Goal: Task Accomplishment & Management: Manage account settings

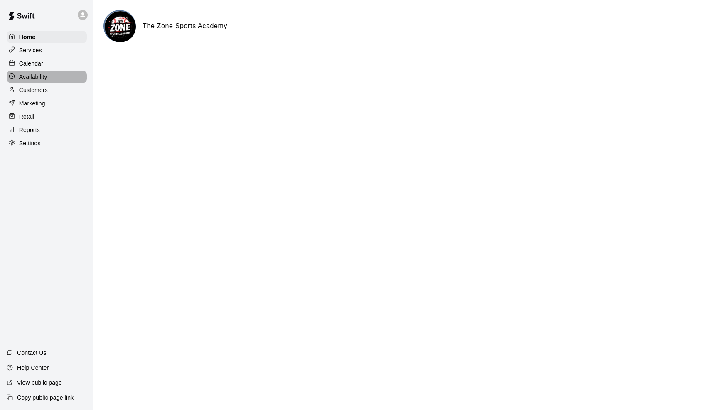
click at [49, 78] on div "Availability" at bounding box center [47, 77] width 80 height 12
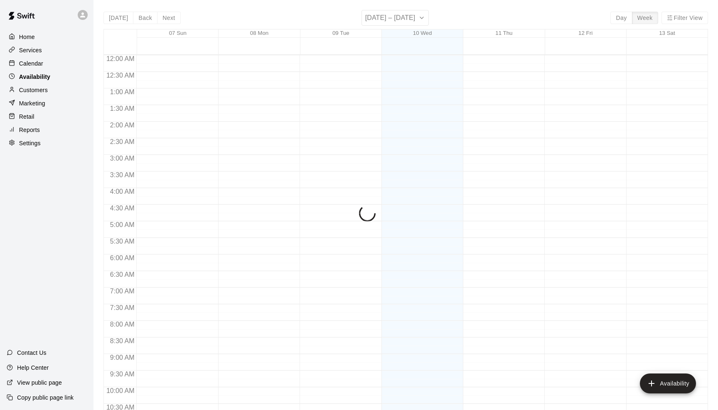
scroll to position [433, 0]
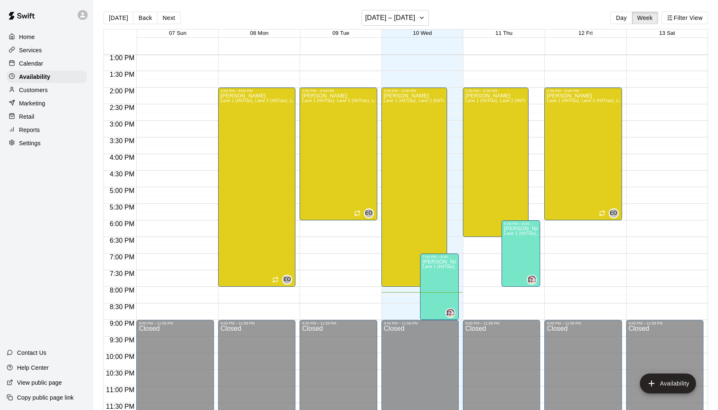
click at [31, 61] on p "Calendar" at bounding box center [31, 63] width 24 height 8
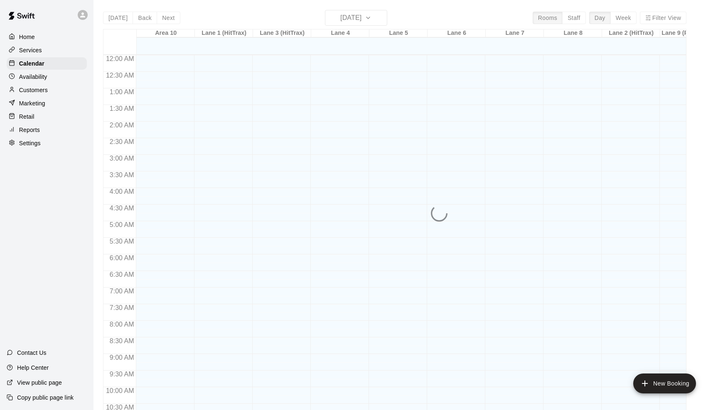
scroll to position [408, 0]
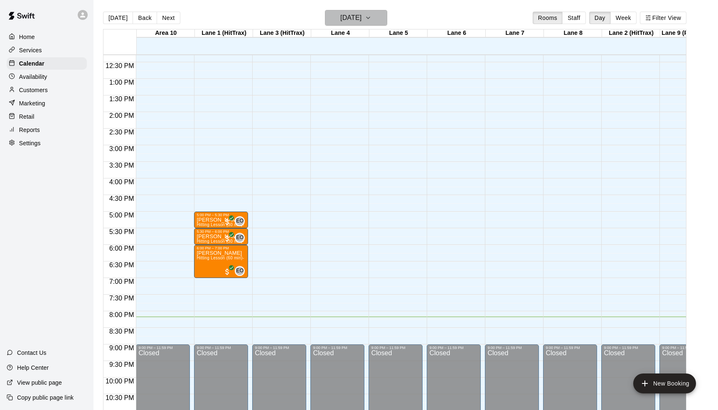
click at [371, 20] on icon "button" at bounding box center [368, 18] width 7 height 10
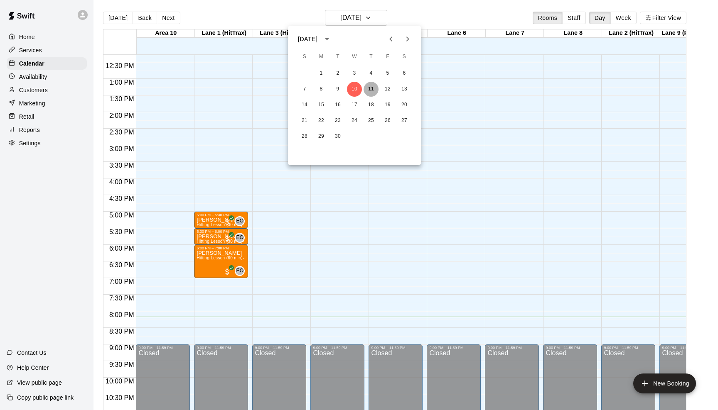
click at [370, 90] on button "11" at bounding box center [370, 89] width 15 height 15
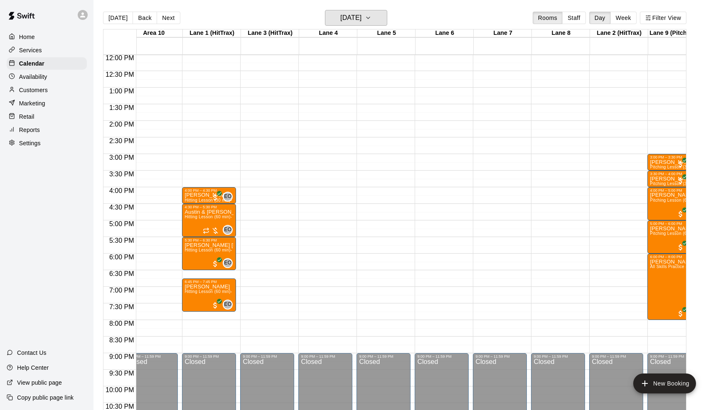
scroll to position [391, 12]
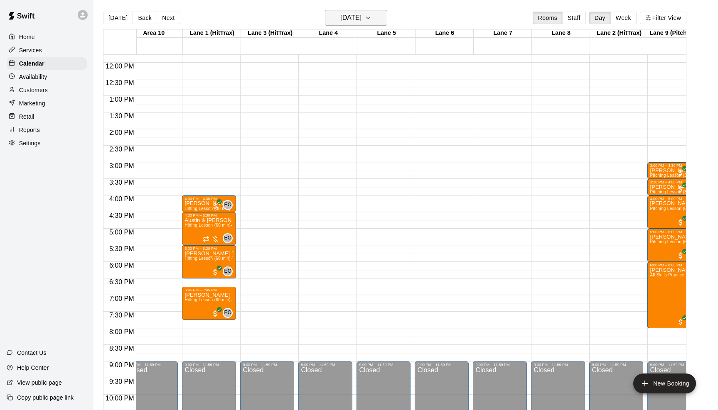
click at [371, 21] on icon "button" at bounding box center [368, 18] width 7 height 10
click at [384, 86] on button "12" at bounding box center [387, 89] width 15 height 15
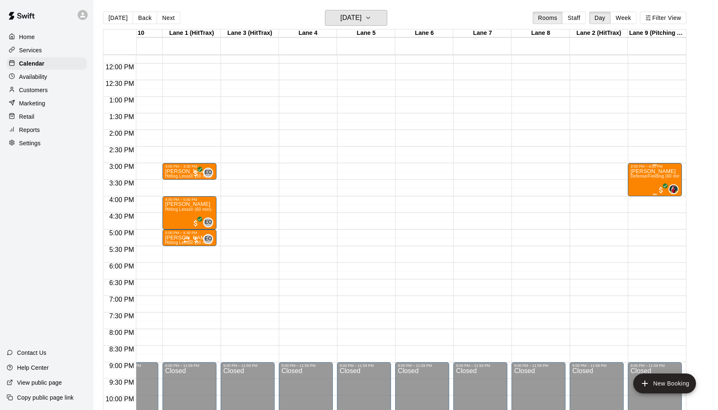
scroll to position [0, 32]
click at [371, 18] on icon "button" at bounding box center [368, 18] width 7 height 10
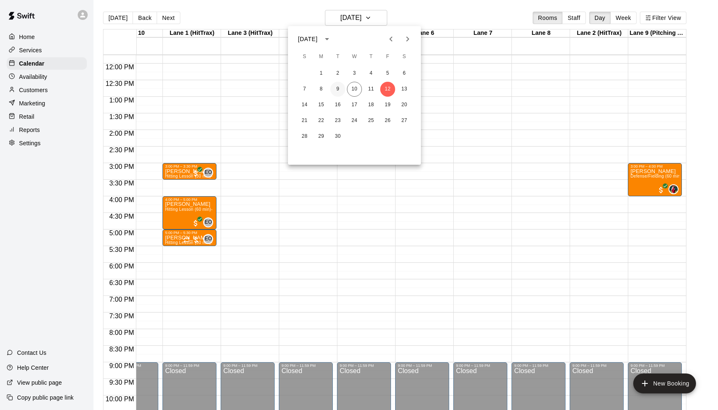
click at [340, 88] on button "9" at bounding box center [337, 89] width 15 height 15
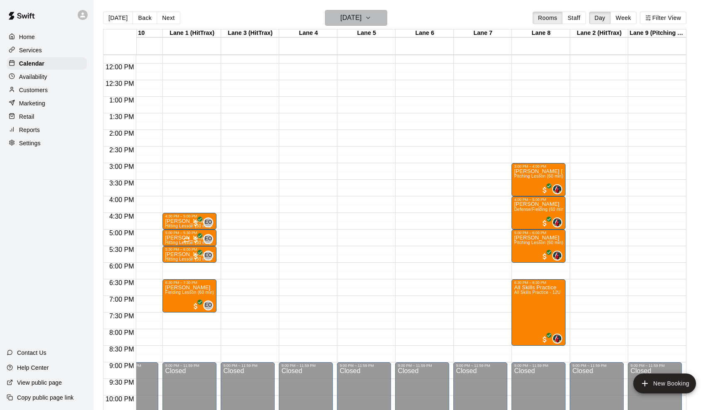
click at [375, 18] on button "[DATE]" at bounding box center [356, 18] width 62 height 16
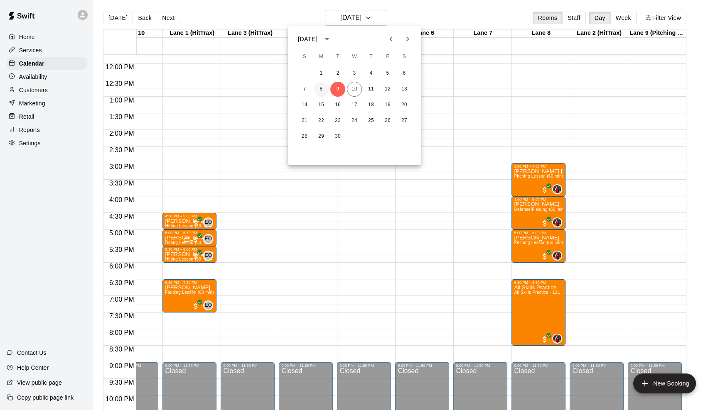
click at [320, 88] on button "8" at bounding box center [321, 89] width 15 height 15
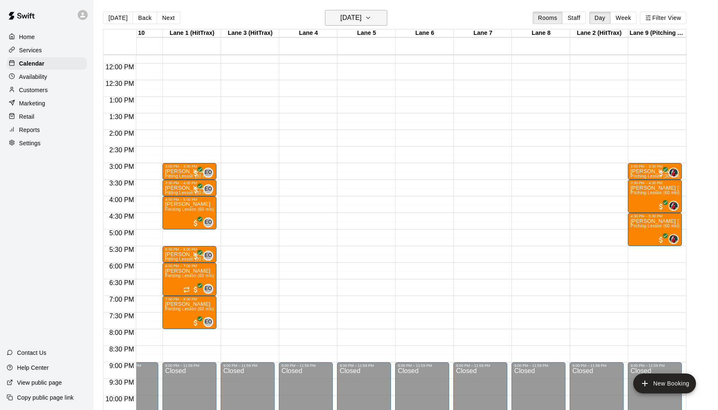
click at [371, 20] on icon "button" at bounding box center [368, 18] width 7 height 10
click at [339, 91] on button "9" at bounding box center [337, 89] width 15 height 15
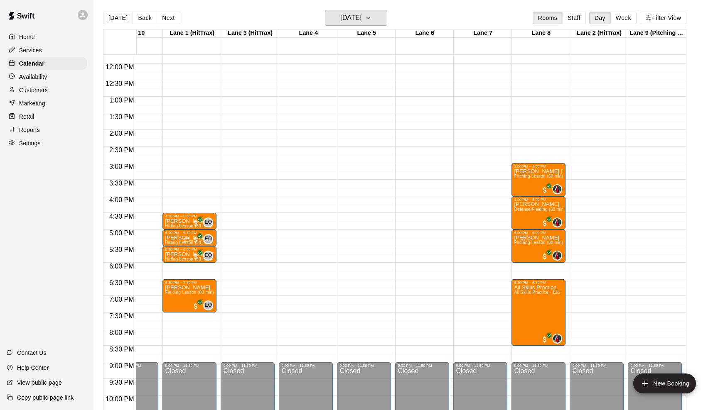
scroll to position [417, 32]
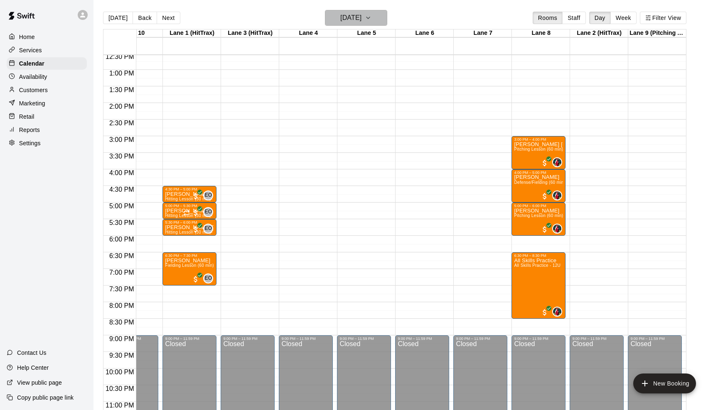
click at [371, 19] on icon "button" at bounding box center [368, 18] width 7 height 10
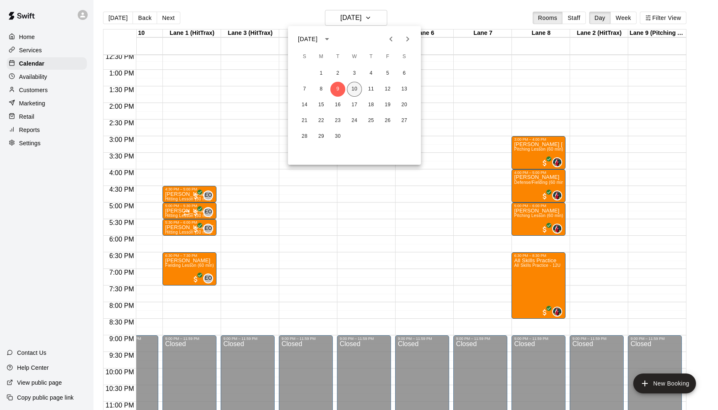
click at [356, 87] on button "10" at bounding box center [354, 89] width 15 height 15
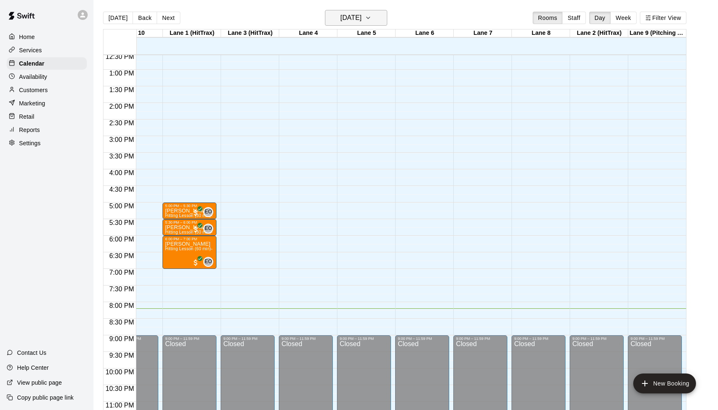
click at [371, 18] on icon "button" at bounding box center [368, 18] width 7 height 10
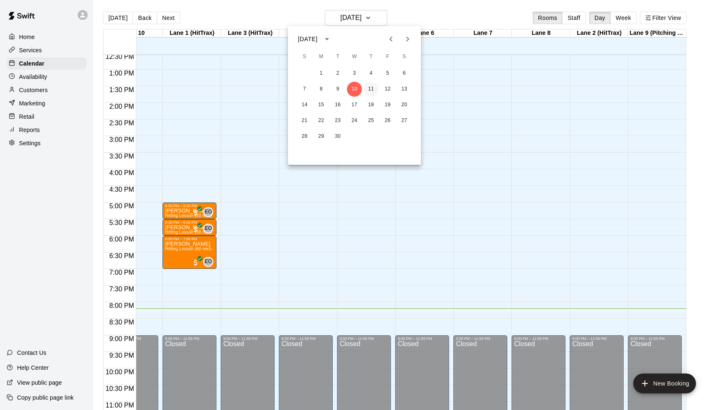
click at [372, 90] on button "11" at bounding box center [370, 89] width 15 height 15
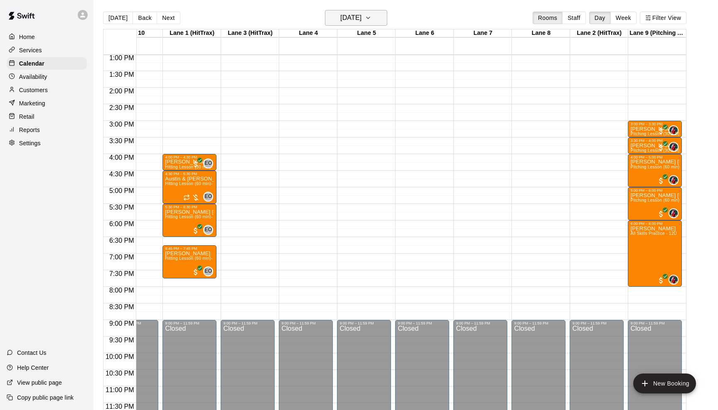
scroll to position [433, 32]
click at [371, 22] on icon "button" at bounding box center [368, 18] width 7 height 10
click at [386, 93] on button "12" at bounding box center [387, 89] width 15 height 15
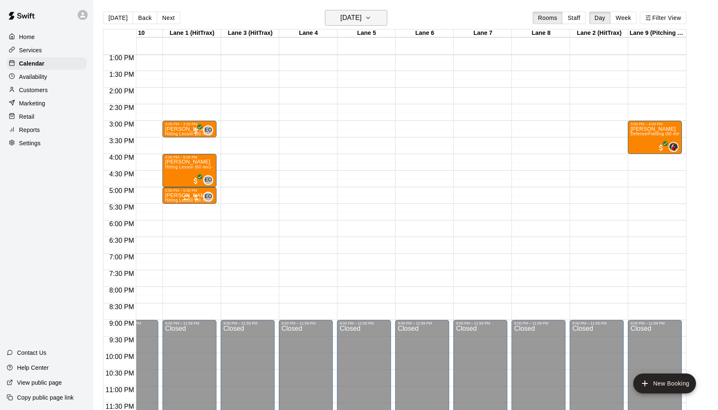
click at [371, 15] on icon "button" at bounding box center [368, 18] width 7 height 10
click at [402, 82] on button "13" at bounding box center [404, 89] width 15 height 15
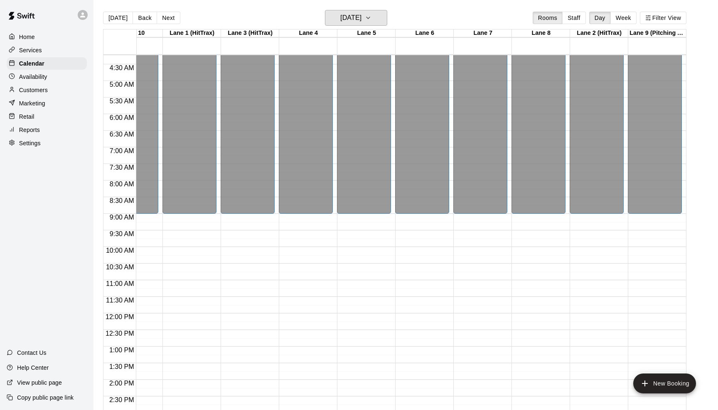
scroll to position [137, 32]
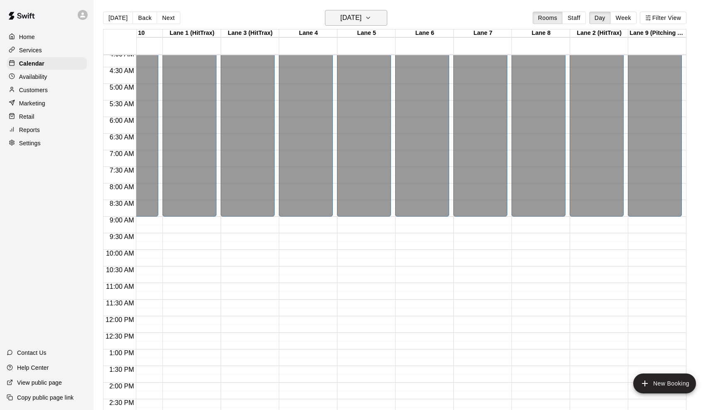
click at [371, 20] on icon "button" at bounding box center [368, 18] width 7 height 10
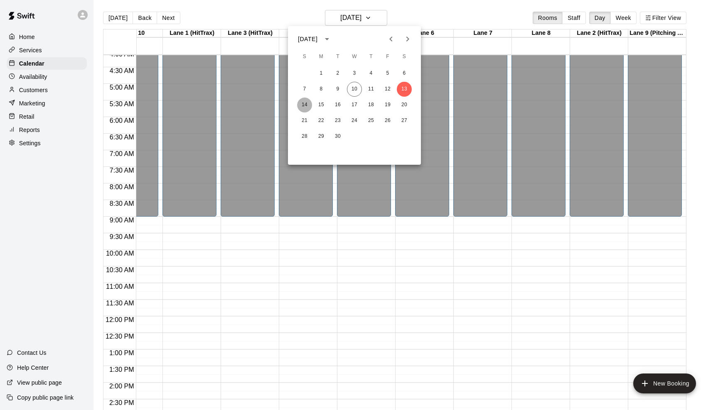
click at [304, 109] on button "14" at bounding box center [304, 105] width 15 height 15
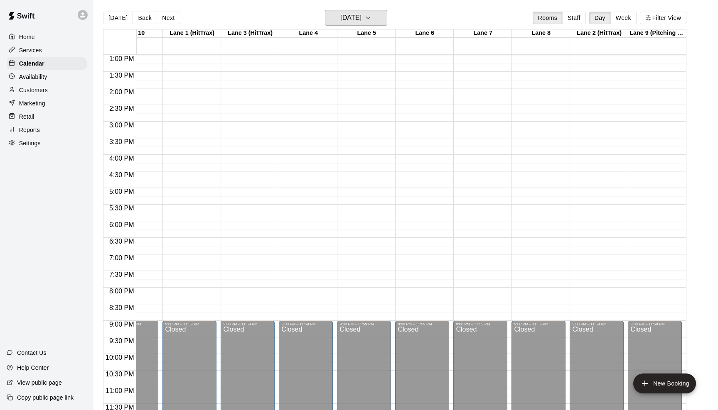
scroll to position [433, 32]
click at [371, 20] on icon "button" at bounding box center [368, 18] width 7 height 10
click at [318, 88] on button "8" at bounding box center [321, 89] width 15 height 15
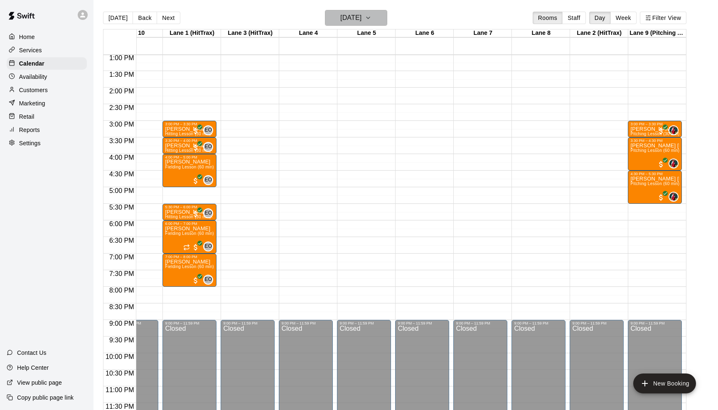
click at [371, 21] on icon "button" at bounding box center [368, 18] width 7 height 10
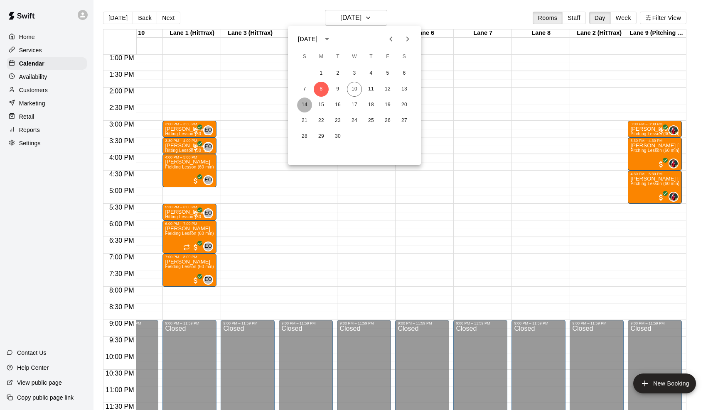
click at [305, 103] on button "14" at bounding box center [304, 105] width 15 height 15
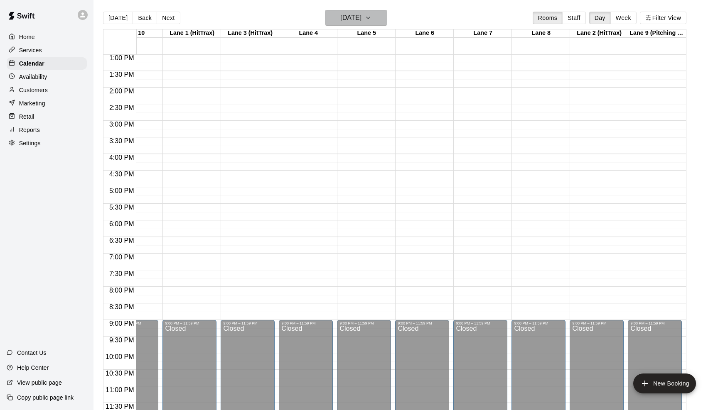
click at [375, 20] on button "[DATE]" at bounding box center [356, 18] width 62 height 16
click at [382, 12] on div at bounding box center [359, 205] width 718 height 410
click at [371, 20] on icon "button" at bounding box center [368, 18] width 7 height 10
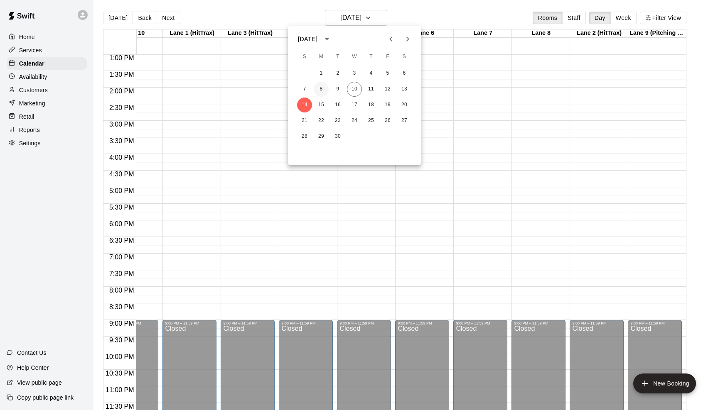
click at [321, 93] on button "8" at bounding box center [321, 89] width 15 height 15
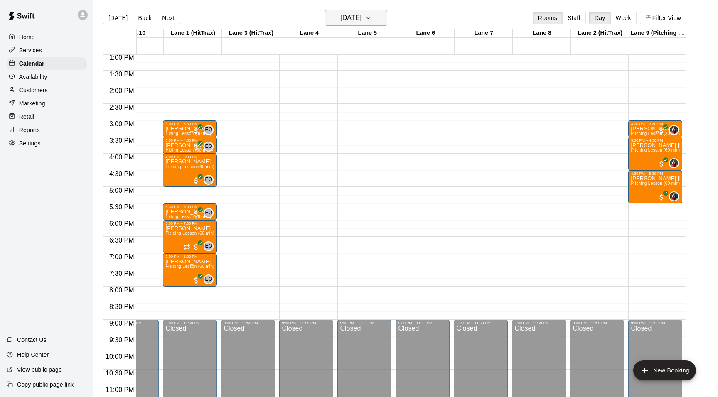
scroll to position [0, 0]
click at [371, 18] on icon "button" at bounding box center [368, 18] width 7 height 10
click at [339, 91] on button "9" at bounding box center [337, 89] width 15 height 15
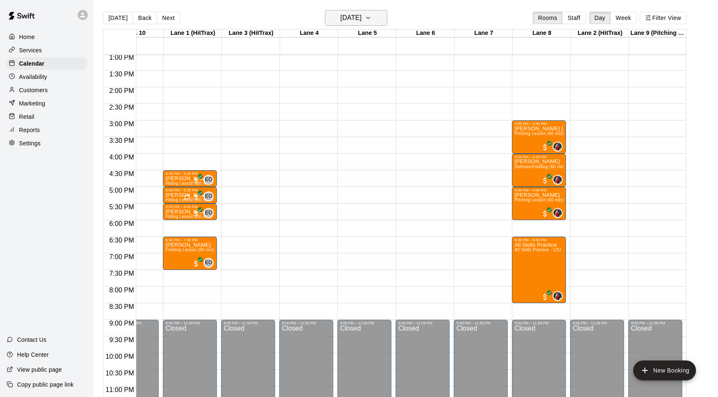
click at [371, 17] on icon "button" at bounding box center [368, 18] width 7 height 10
click at [355, 85] on button "10" at bounding box center [354, 89] width 15 height 15
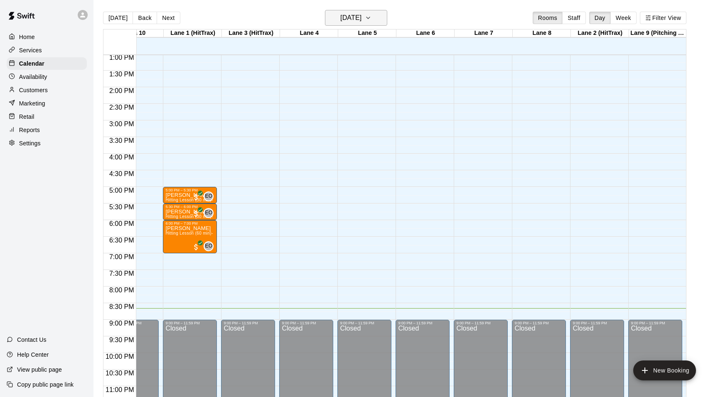
click at [371, 15] on icon "button" at bounding box center [368, 18] width 7 height 10
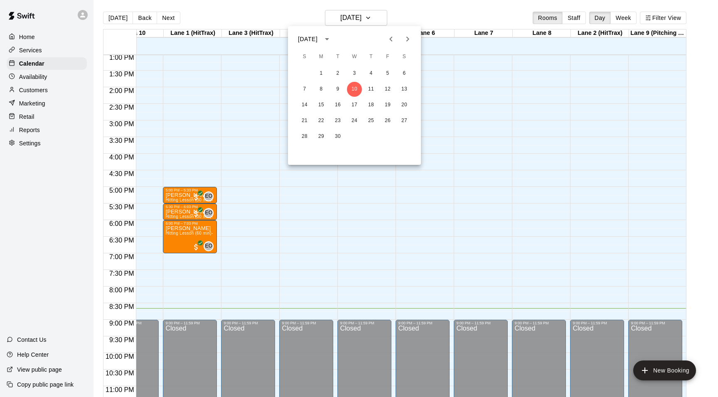
click at [416, 17] on div at bounding box center [359, 198] width 718 height 397
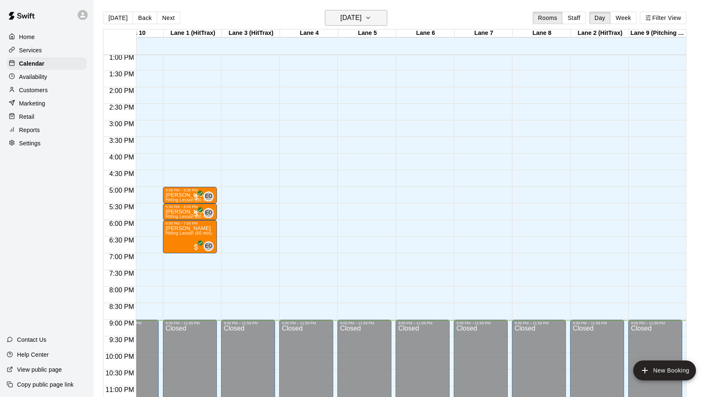
click at [371, 15] on icon "button" at bounding box center [368, 18] width 7 height 10
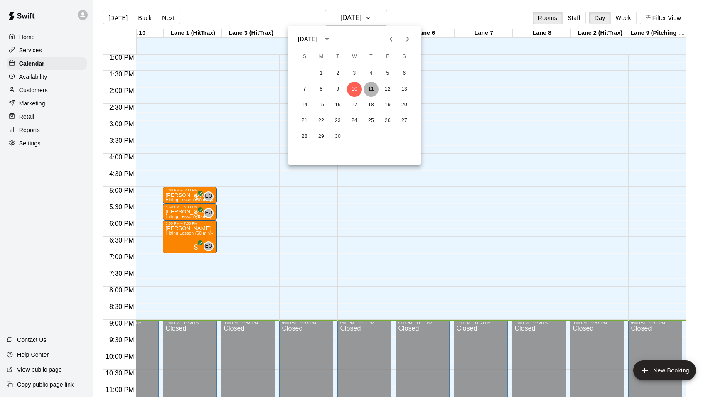
click at [372, 88] on button "11" at bounding box center [370, 89] width 15 height 15
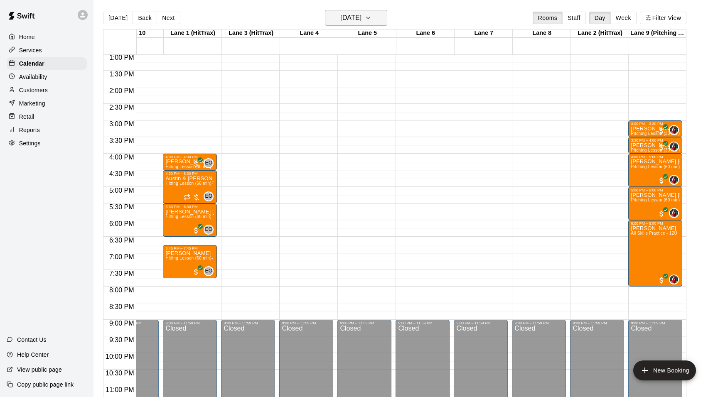
click at [371, 21] on icon "button" at bounding box center [368, 18] width 7 height 10
click at [386, 85] on button "12" at bounding box center [387, 89] width 15 height 15
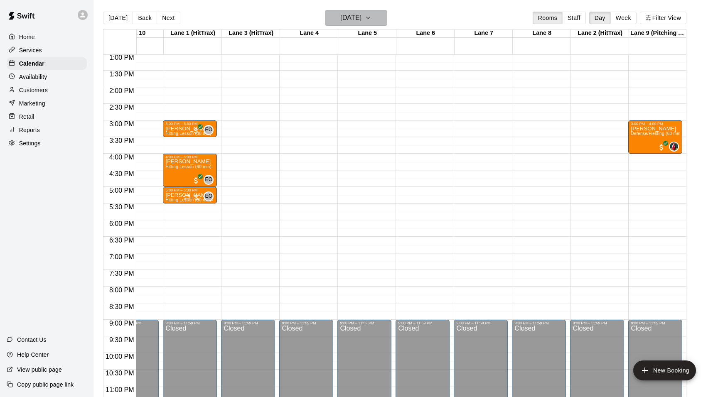
click at [371, 16] on icon "button" at bounding box center [368, 18] width 7 height 10
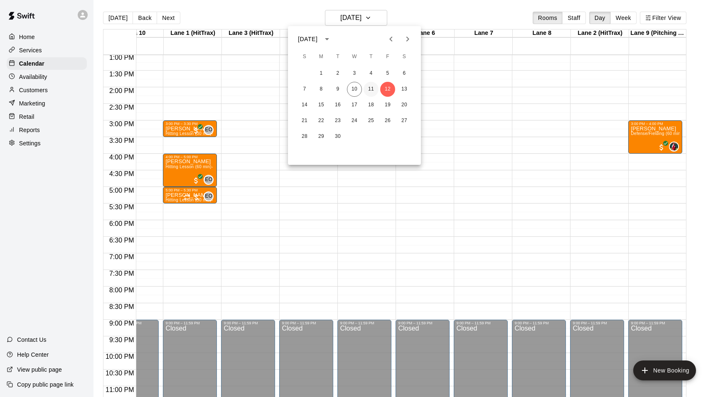
click at [372, 86] on button "11" at bounding box center [370, 89] width 15 height 15
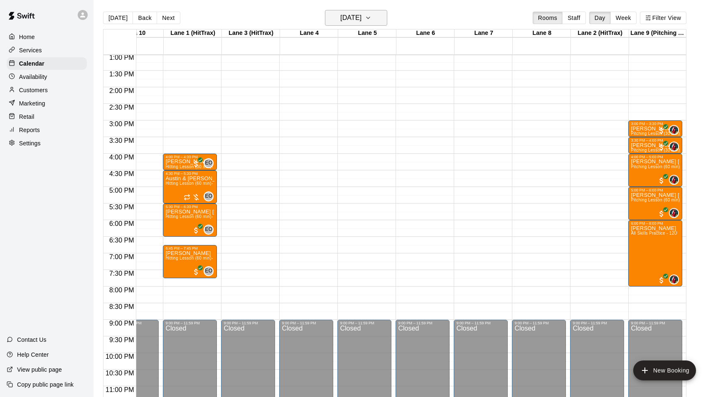
click at [371, 15] on icon "button" at bounding box center [368, 18] width 7 height 10
click at [351, 84] on button "10" at bounding box center [354, 89] width 15 height 15
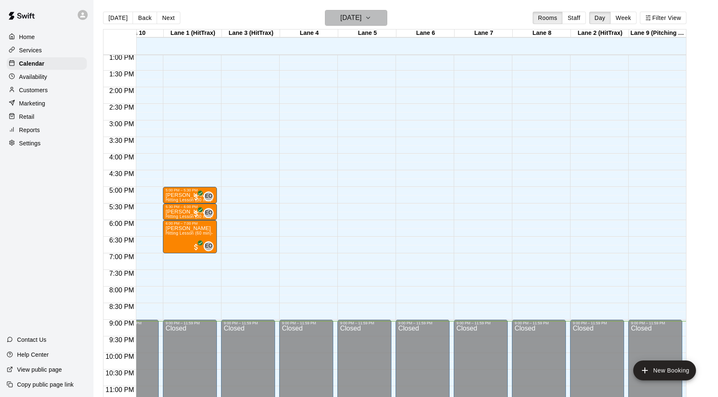
click at [371, 19] on icon "button" at bounding box center [368, 18] width 7 height 10
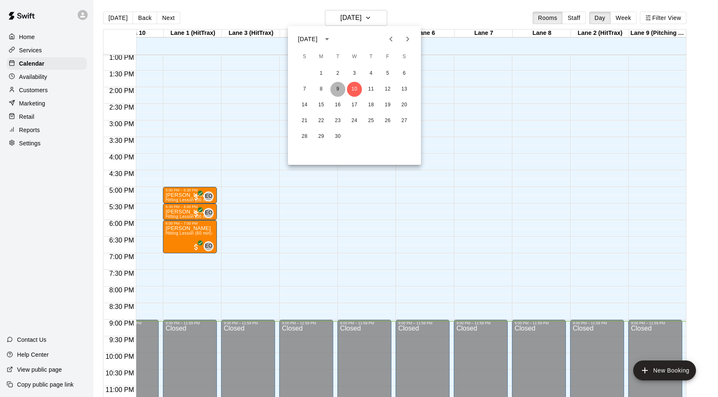
click at [338, 87] on button "9" at bounding box center [337, 89] width 15 height 15
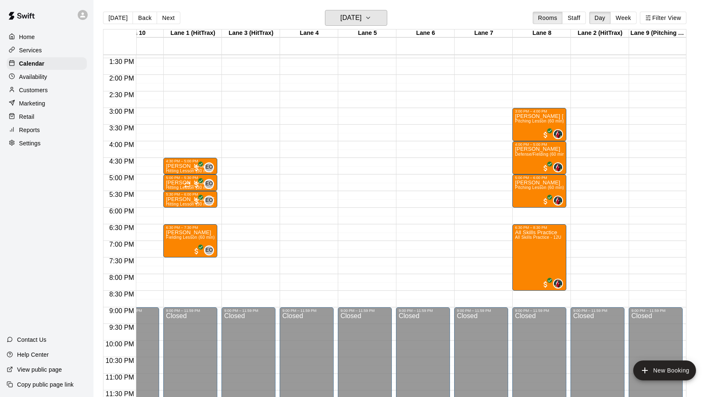
scroll to position [0, 31]
click at [371, 16] on icon "button" at bounding box center [368, 18] width 7 height 10
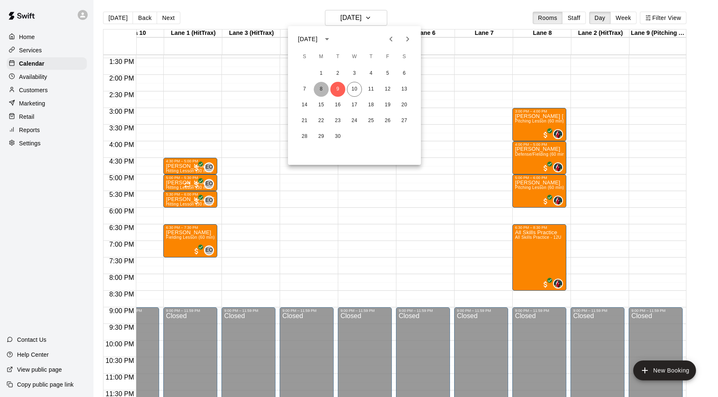
click at [323, 88] on button "8" at bounding box center [321, 89] width 15 height 15
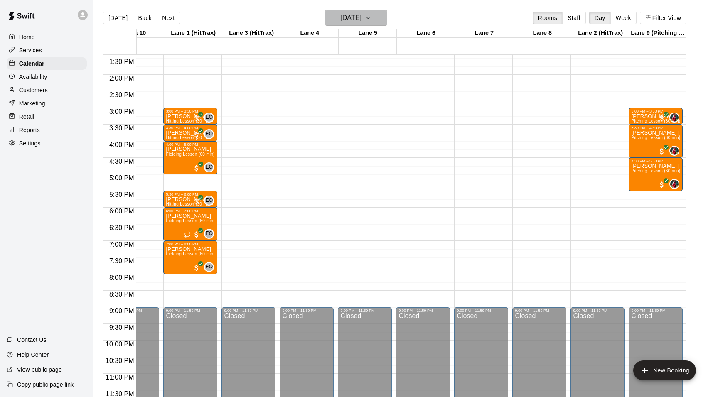
click at [371, 16] on icon "button" at bounding box center [368, 18] width 7 height 10
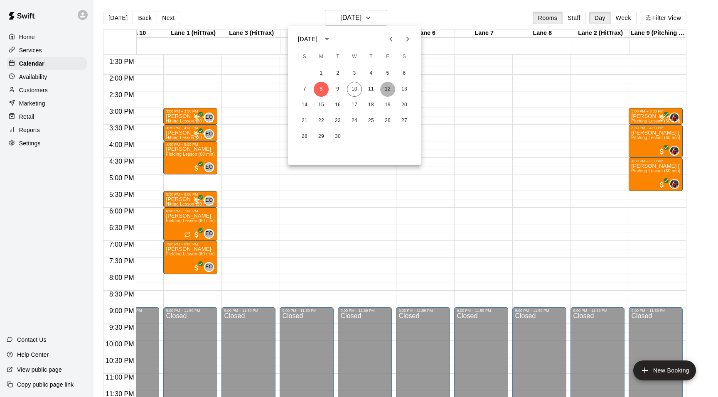
click at [391, 88] on button "12" at bounding box center [387, 89] width 15 height 15
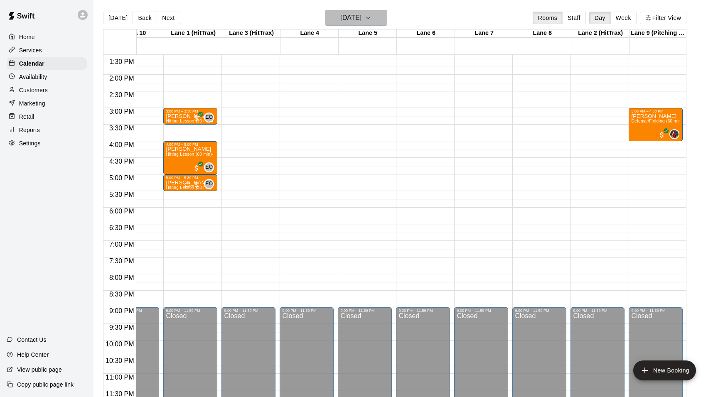
click at [371, 15] on icon "button" at bounding box center [368, 18] width 7 height 10
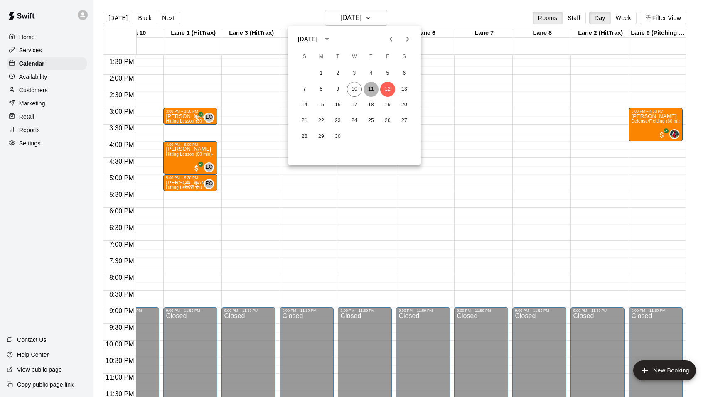
click at [369, 91] on button "11" at bounding box center [370, 89] width 15 height 15
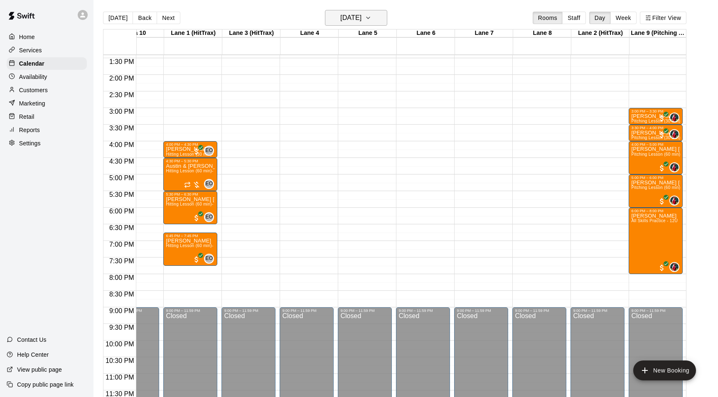
click at [371, 17] on icon "button" at bounding box center [368, 18] width 7 height 10
click at [380, 17] on div at bounding box center [359, 198] width 718 height 397
click at [25, 39] on p "Home" at bounding box center [27, 37] width 16 height 8
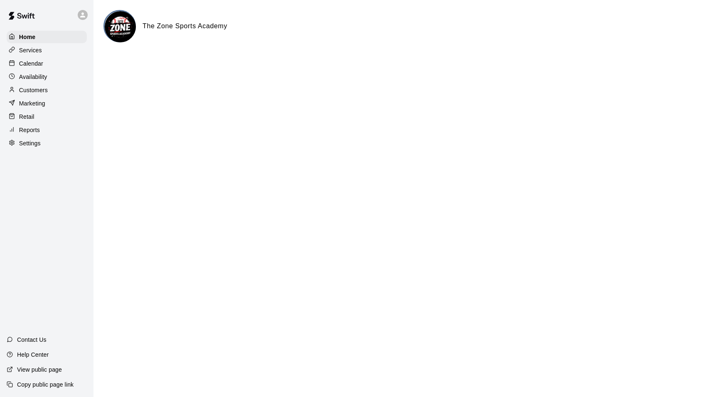
click at [42, 66] on p "Calendar" at bounding box center [31, 63] width 24 height 8
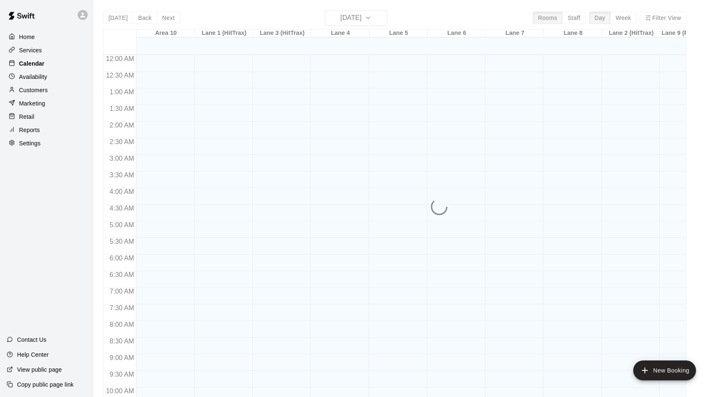
scroll to position [422, 0]
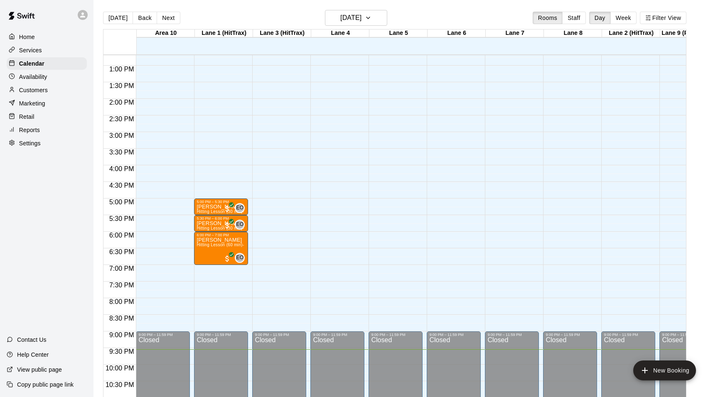
click at [44, 89] on p "Customers" at bounding box center [33, 90] width 29 height 8
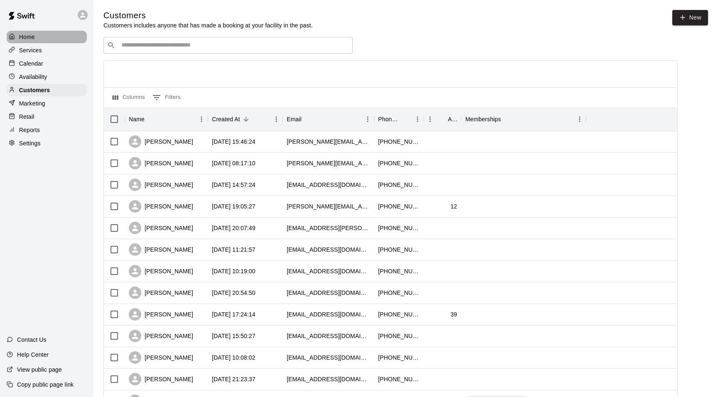
click at [31, 36] on p "Home" at bounding box center [27, 37] width 16 height 8
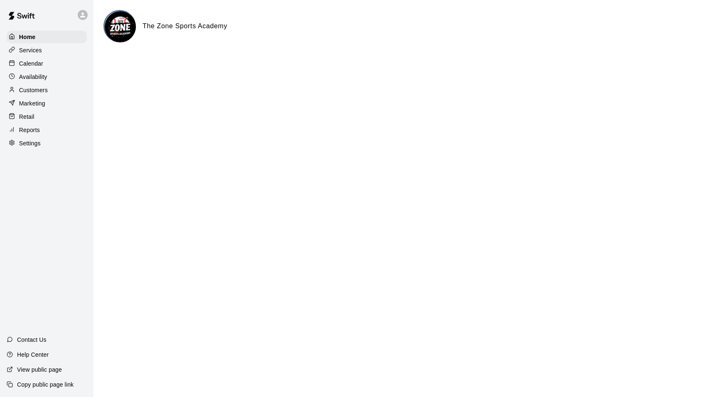
click at [38, 127] on p "Reports" at bounding box center [29, 130] width 21 height 8
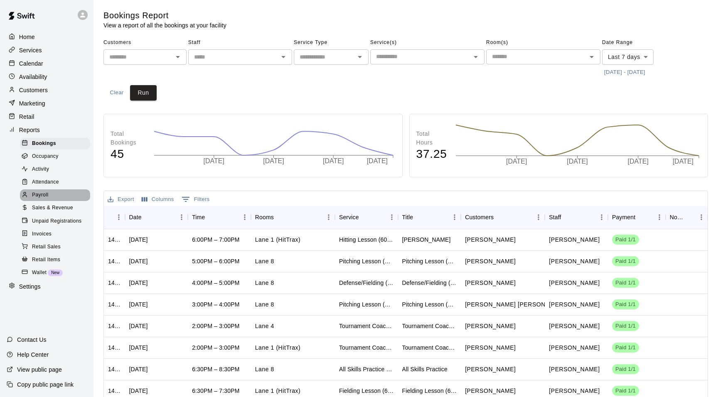
click at [45, 192] on span "Payroll" at bounding box center [40, 195] width 16 height 8
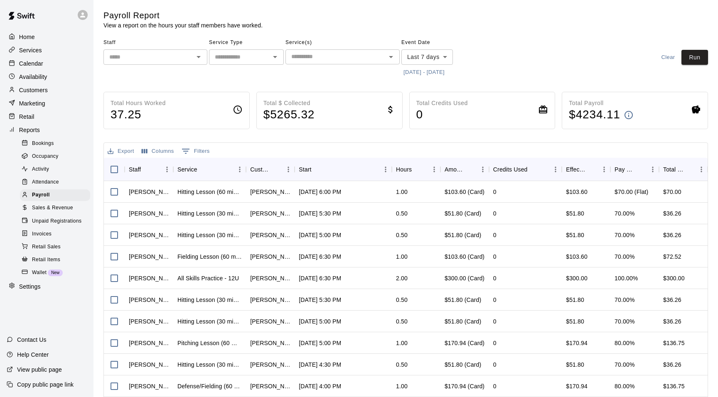
click at [197, 59] on icon "Open" at bounding box center [199, 57] width 10 height 10
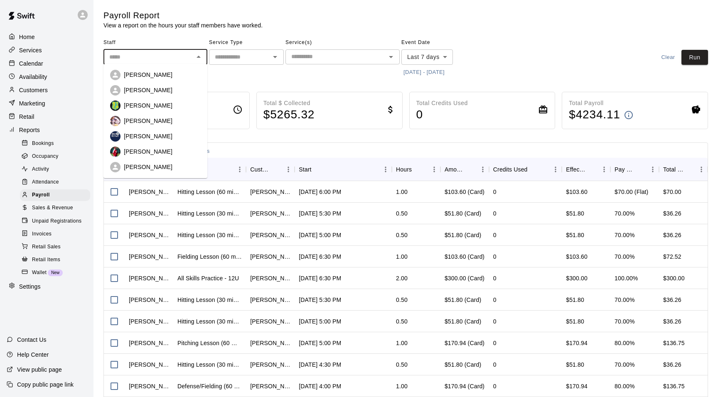
click at [301, 84] on main "Payroll Report View a report on the hours your staff members have worked. Staff…" at bounding box center [405, 221] width 604 height 423
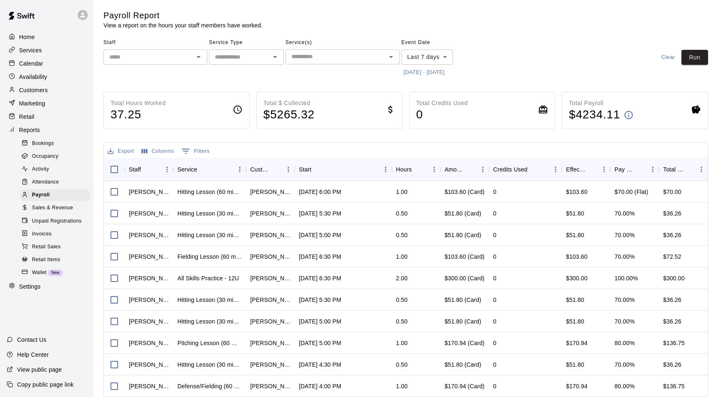
click at [431, 69] on button "[DATE] - [DATE]" at bounding box center [423, 72] width 45 height 13
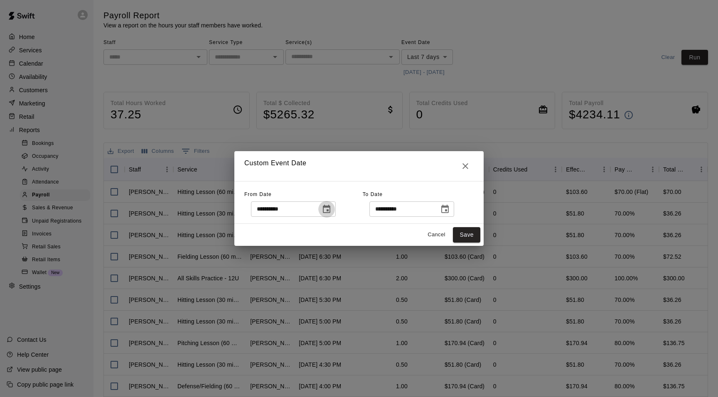
click at [330, 208] on icon "Choose date, selected date is Sep 3, 2025" at bounding box center [326, 209] width 10 height 10
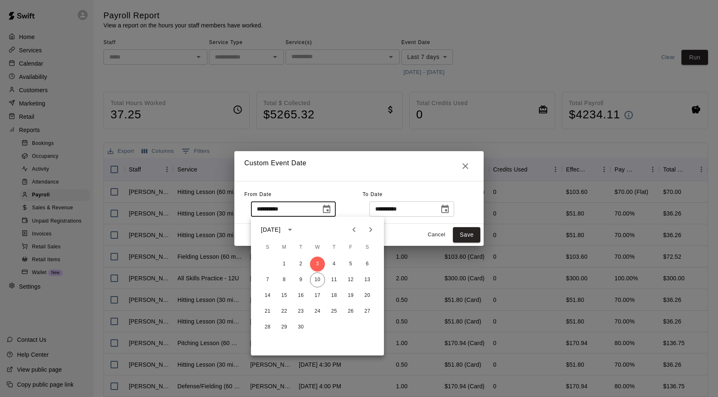
click at [348, 193] on div "**********" at bounding box center [303, 202] width 118 height 29
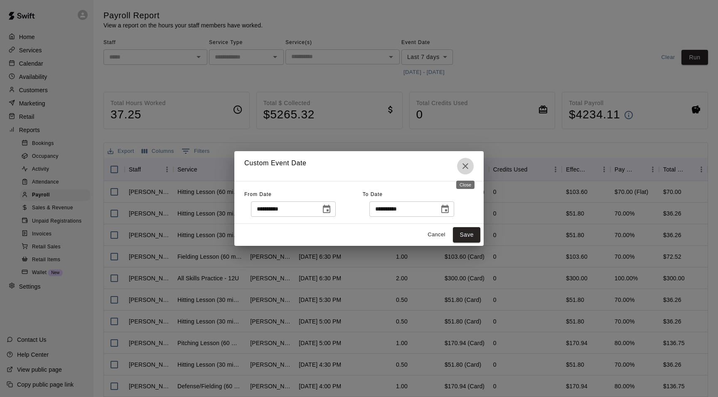
click at [463, 165] on icon "Close" at bounding box center [465, 166] width 6 height 6
